Goal: Complete application form

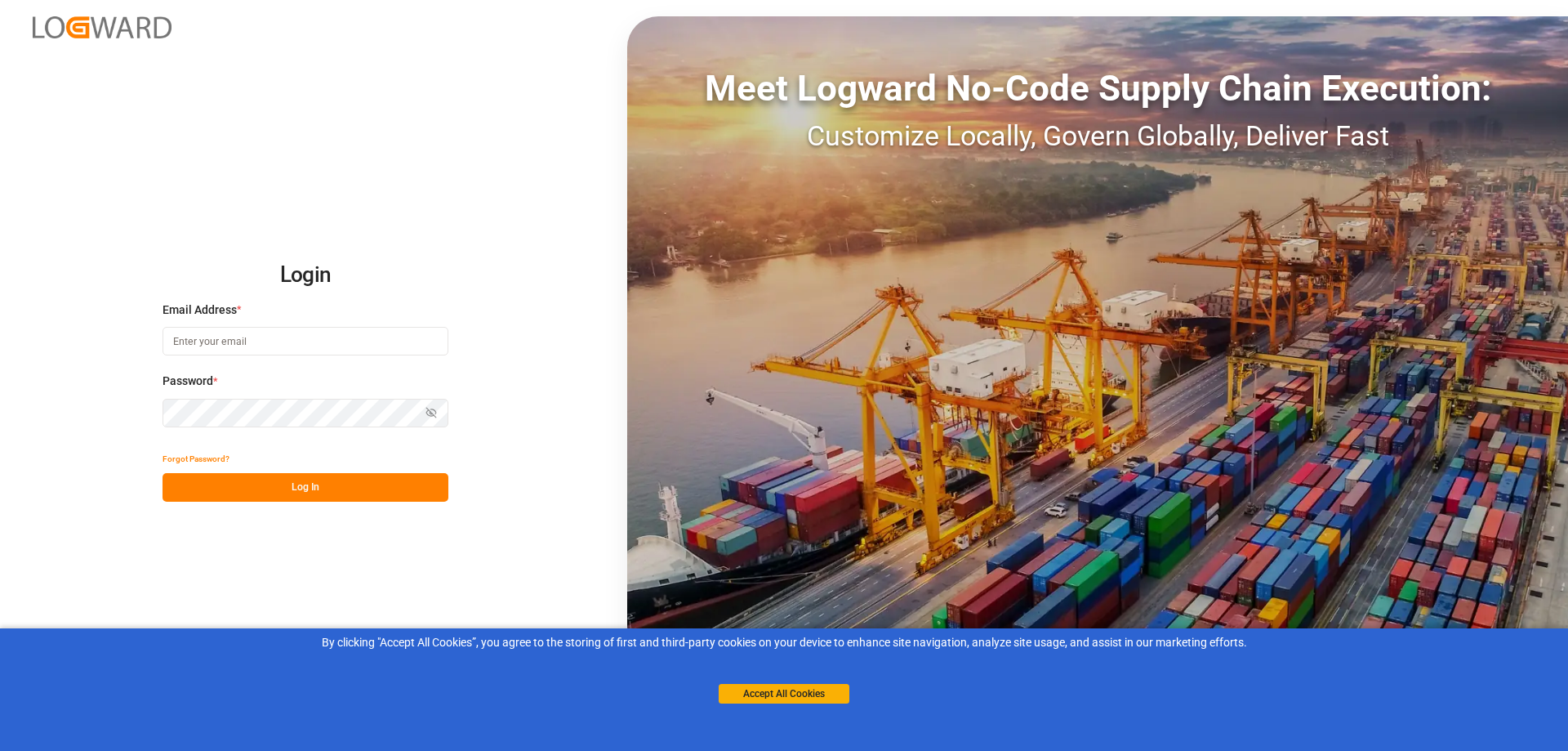
type input "[PERSON_NAME][EMAIL_ADDRESS][PERSON_NAME][DOMAIN_NAME]"
click at [291, 495] on button "Log In" at bounding box center [305, 487] width 285 height 28
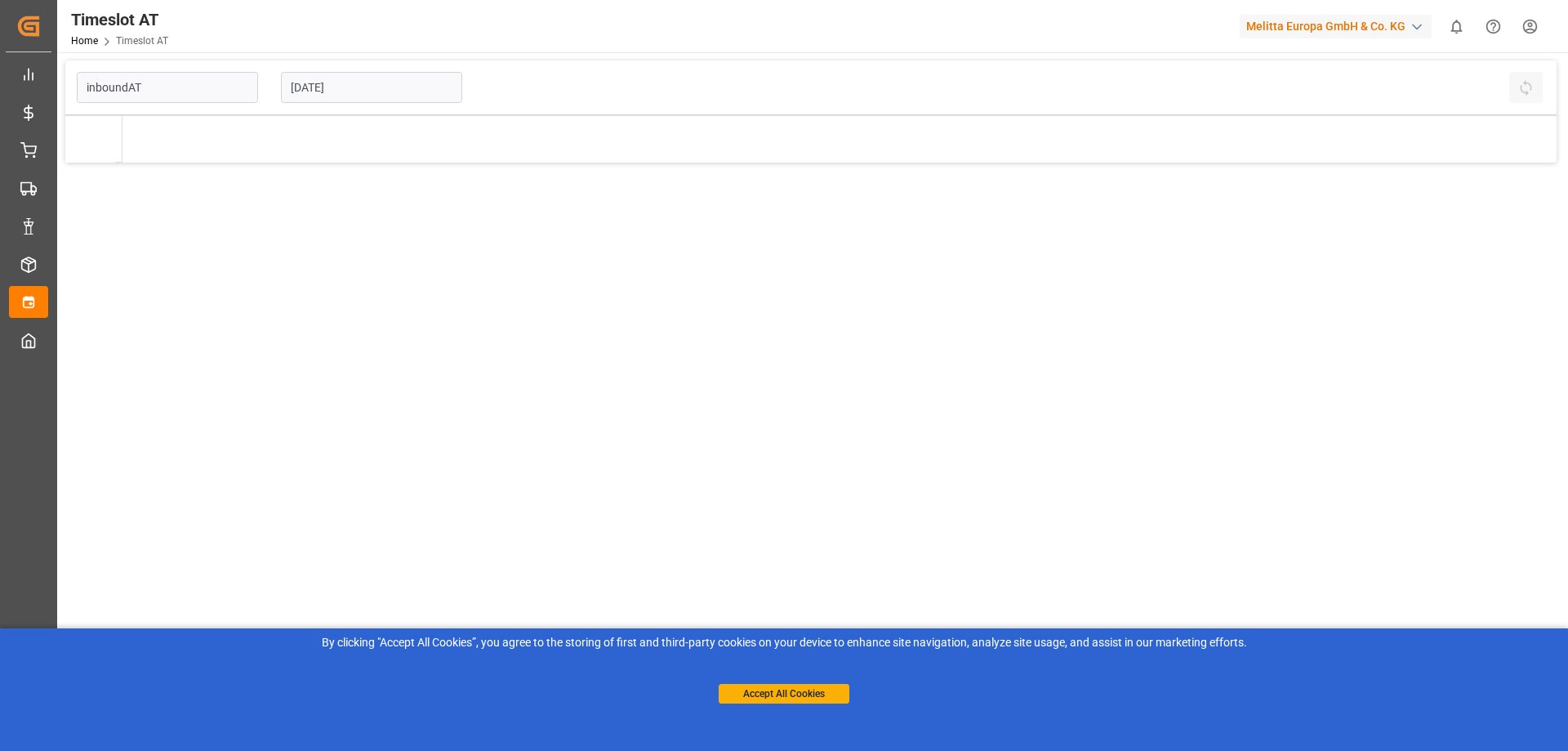
type input "Inbound AT"
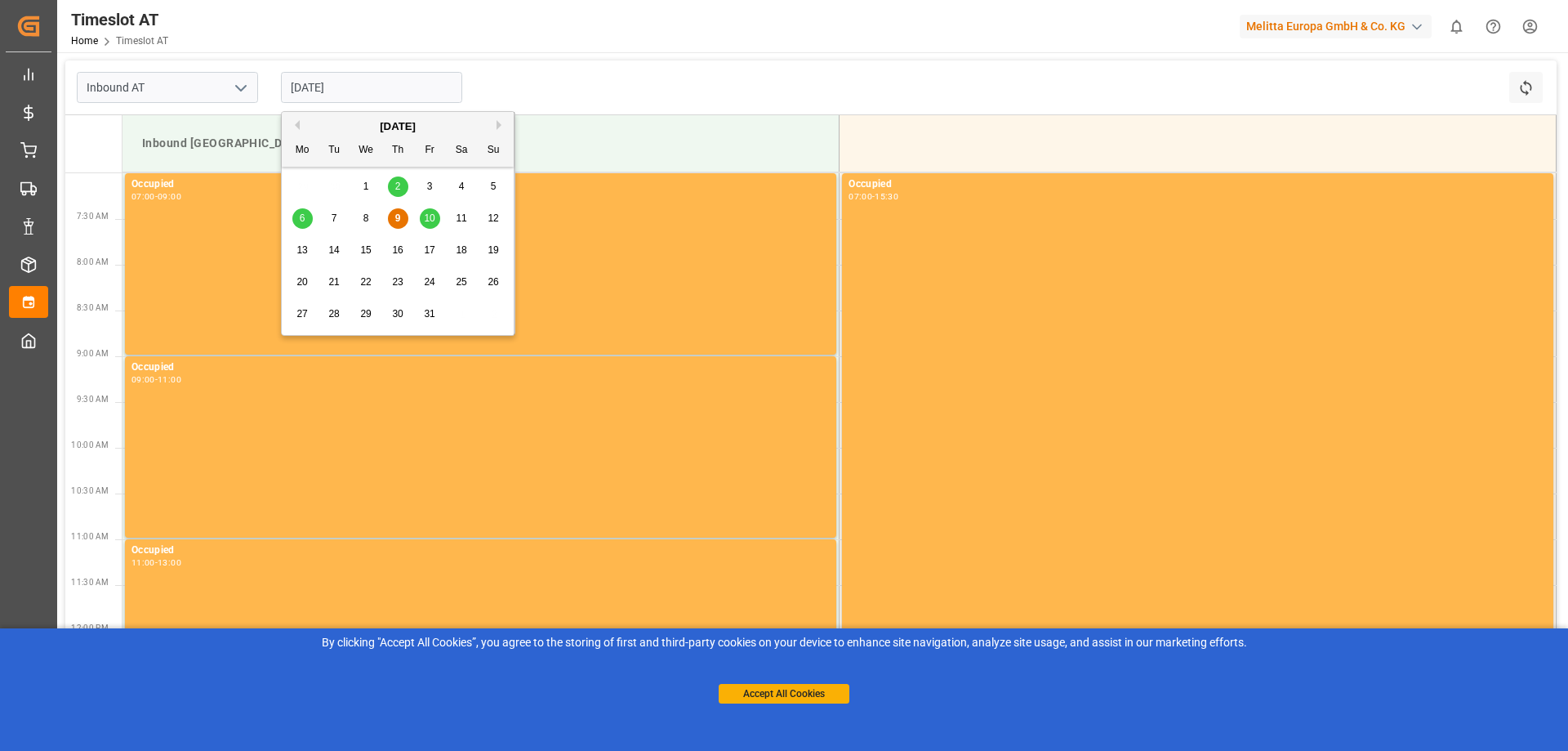
click at [396, 94] on input "[DATE]" at bounding box center [372, 87] width 182 height 31
click at [436, 217] on div "10" at bounding box center [429, 219] width 20 height 19
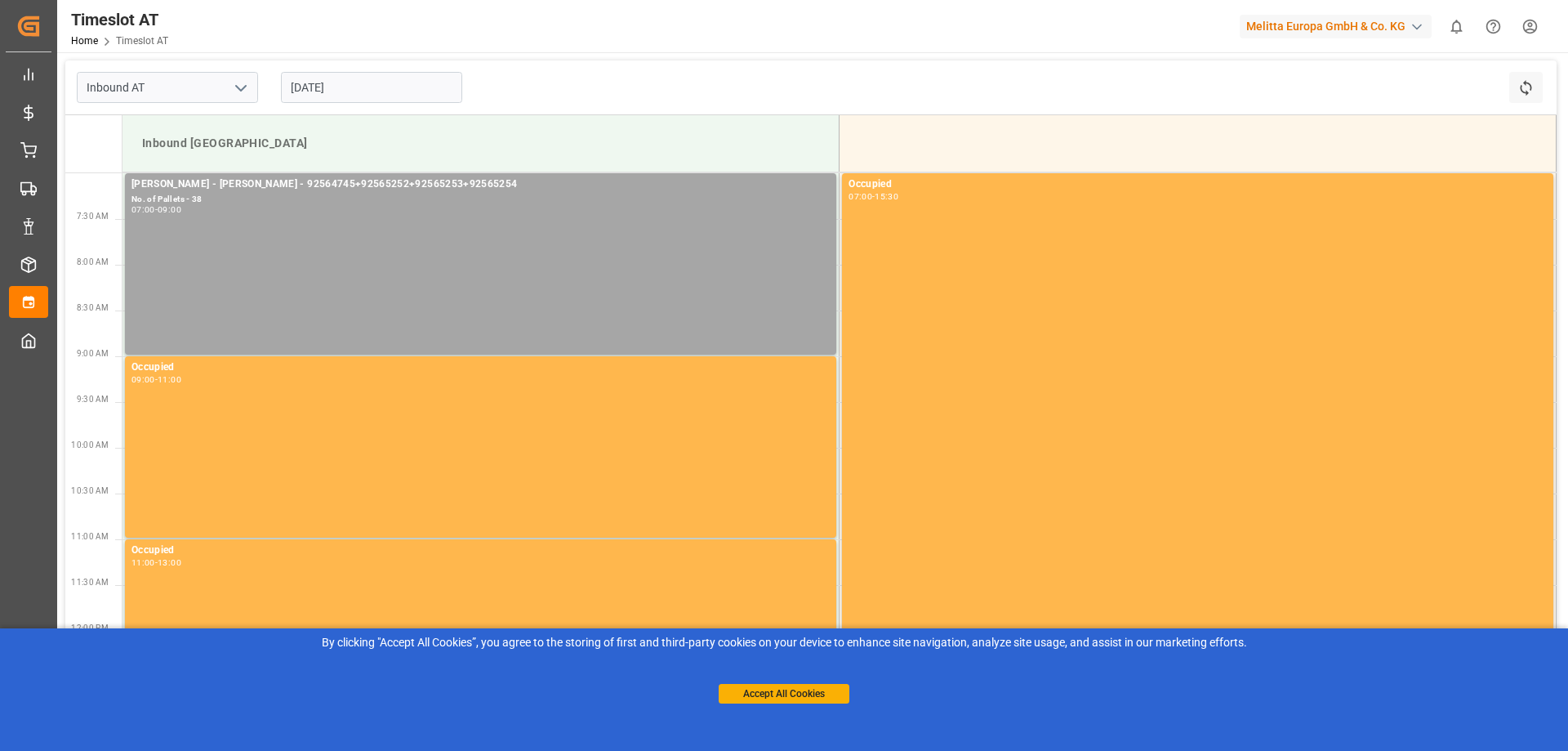
click at [350, 87] on input "[DATE]" at bounding box center [372, 87] width 182 height 31
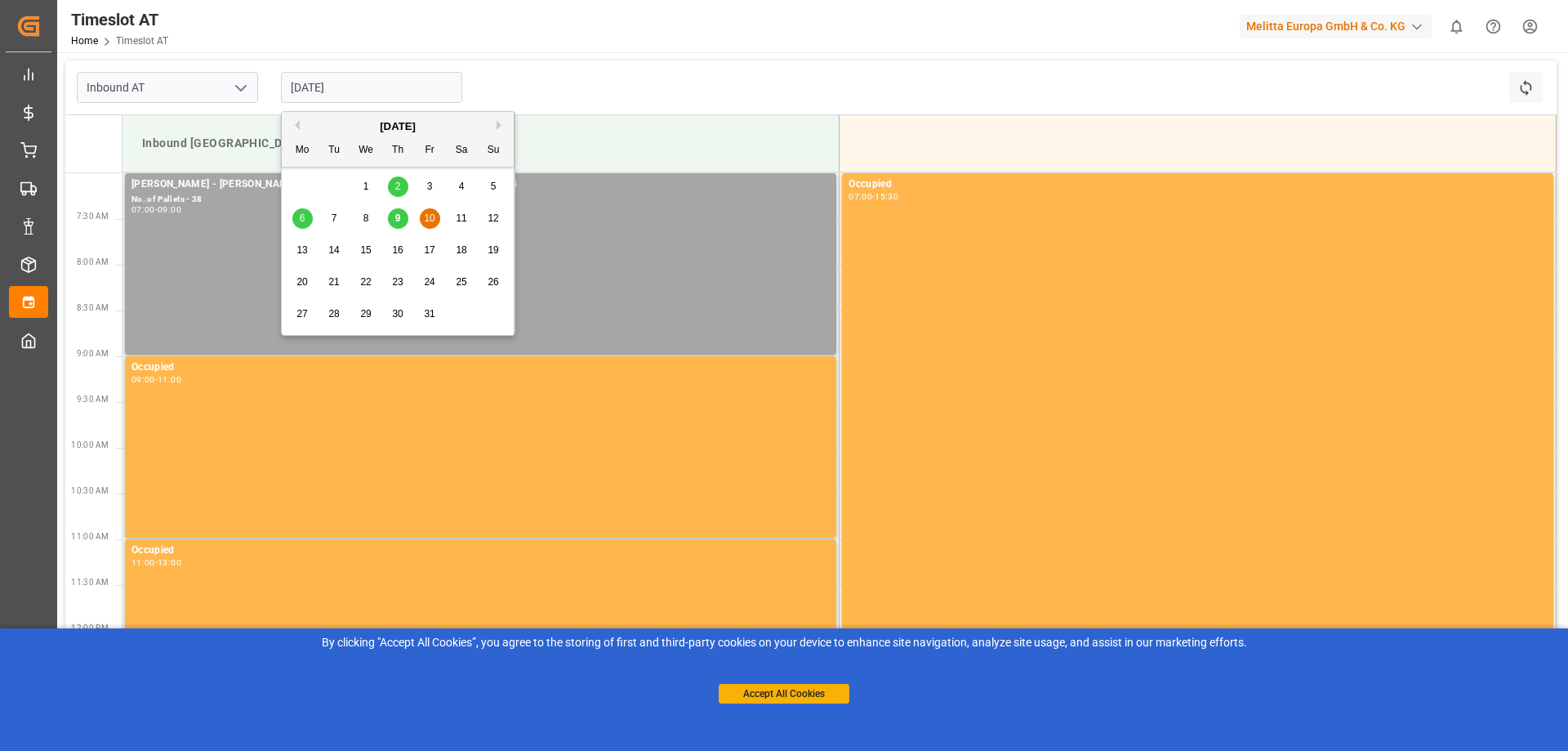
click at [310, 252] on div "13" at bounding box center [303, 251] width 20 height 19
type input "[DATE]"
